Goal: Information Seeking & Learning: Learn about a topic

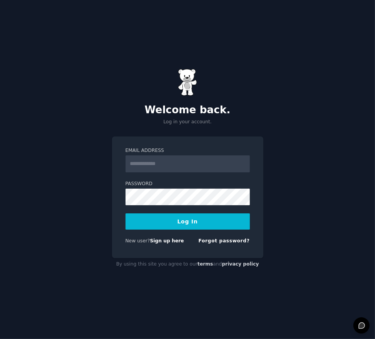
click at [192, 167] on input "Email Address" at bounding box center [188, 163] width 124 height 17
type input "**********"
click at [126, 213] on button "Log In" at bounding box center [188, 221] width 124 height 16
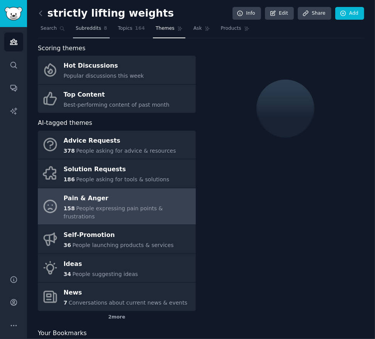
click at [97, 32] on link "Subreddits 8" at bounding box center [91, 30] width 37 height 16
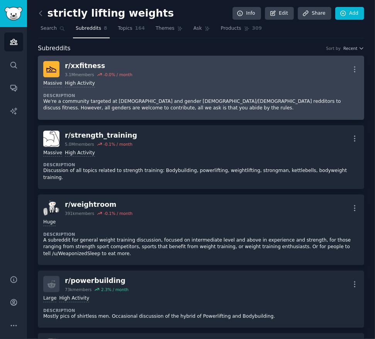
click at [90, 61] on div "r/ xxfitness" at bounding box center [99, 66] width 68 height 10
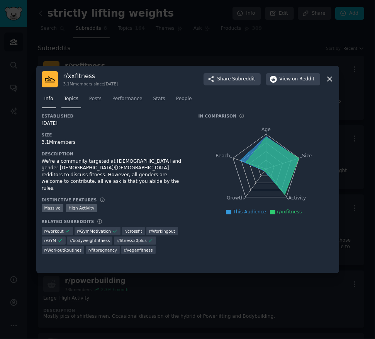
click at [67, 99] on span "Topics" at bounding box center [71, 98] width 14 height 7
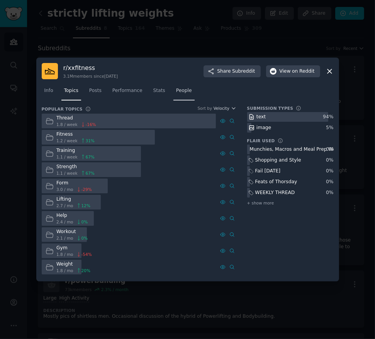
click at [191, 92] on link "People" at bounding box center [184, 93] width 21 height 16
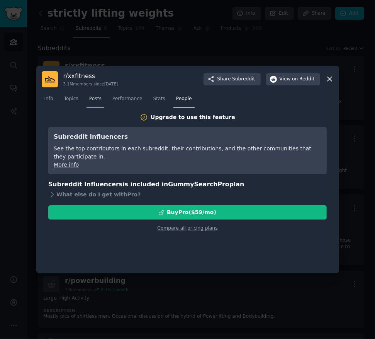
click at [100, 97] on span "Posts" at bounding box center [95, 98] width 12 height 7
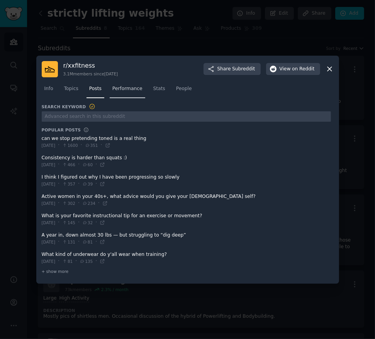
click at [129, 90] on span "Performance" at bounding box center [127, 88] width 30 height 7
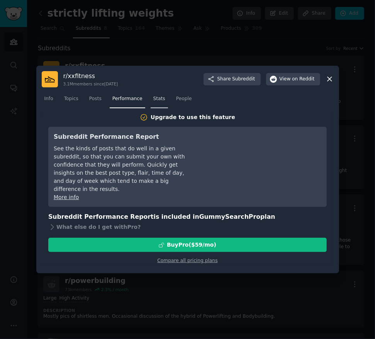
click at [165, 102] on span "Stats" at bounding box center [159, 98] width 12 height 7
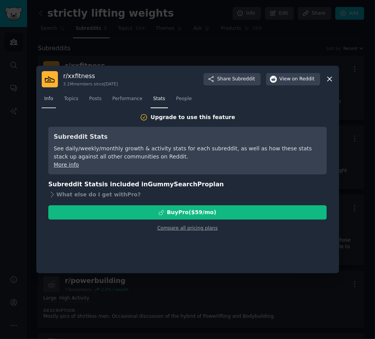
click at [45, 100] on span "Info" at bounding box center [48, 98] width 9 height 7
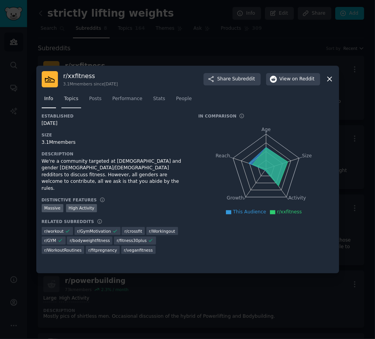
click at [80, 99] on link "Topics" at bounding box center [71, 101] width 20 height 16
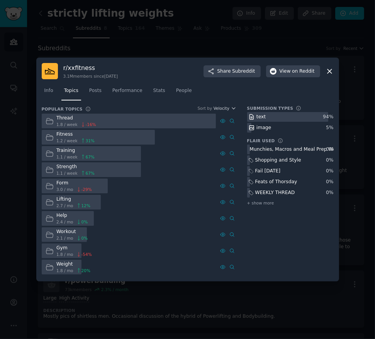
click at [327, 72] on icon at bounding box center [330, 71] width 8 height 8
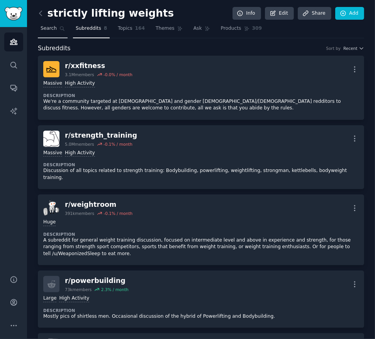
click at [46, 29] on span "Search" at bounding box center [49, 28] width 16 height 7
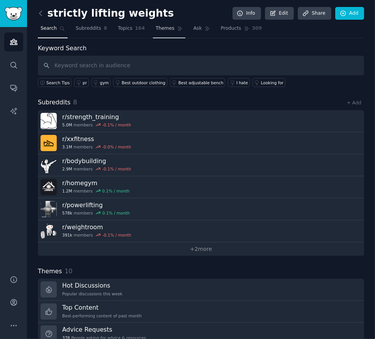
click at [163, 30] on span "Themes" at bounding box center [165, 28] width 19 height 7
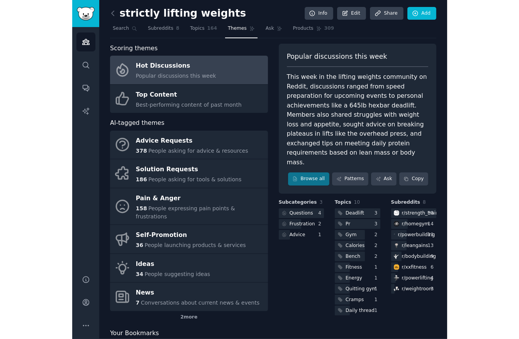
scroll to position [1, 0]
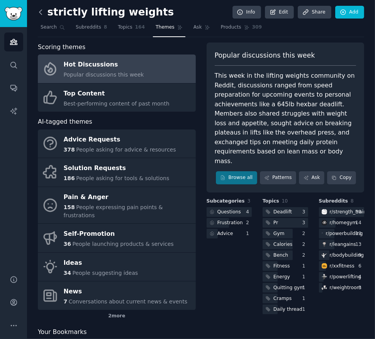
click at [38, 11] on icon at bounding box center [41, 12] width 8 height 8
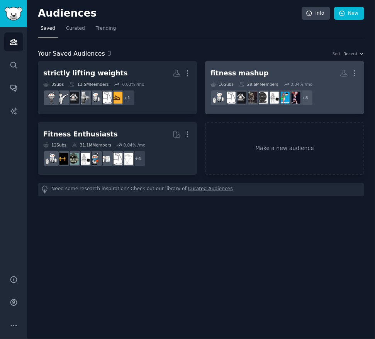
click at [271, 71] on h2 "fitness mashup More" at bounding box center [285, 73] width 148 height 14
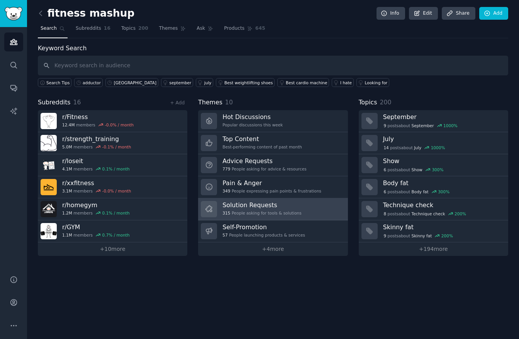
click at [287, 207] on h3 "Solution Requests" at bounding box center [262, 205] width 79 height 8
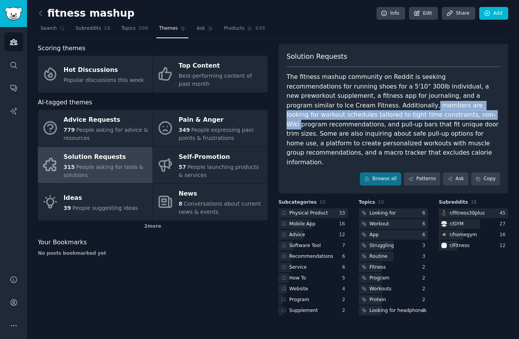
drag, startPoint x: 320, startPoint y: 104, endPoint x: 349, endPoint y: 118, distance: 31.8
click at [349, 118] on div "The fitness mashup community on Reddit is seeking recommendations for running s…" at bounding box center [394, 119] width 214 height 95
click at [348, 119] on div "The fitness mashup community on Reddit is seeking recommendations for running s…" at bounding box center [394, 119] width 214 height 95
